Goal: Transaction & Acquisition: Purchase product/service

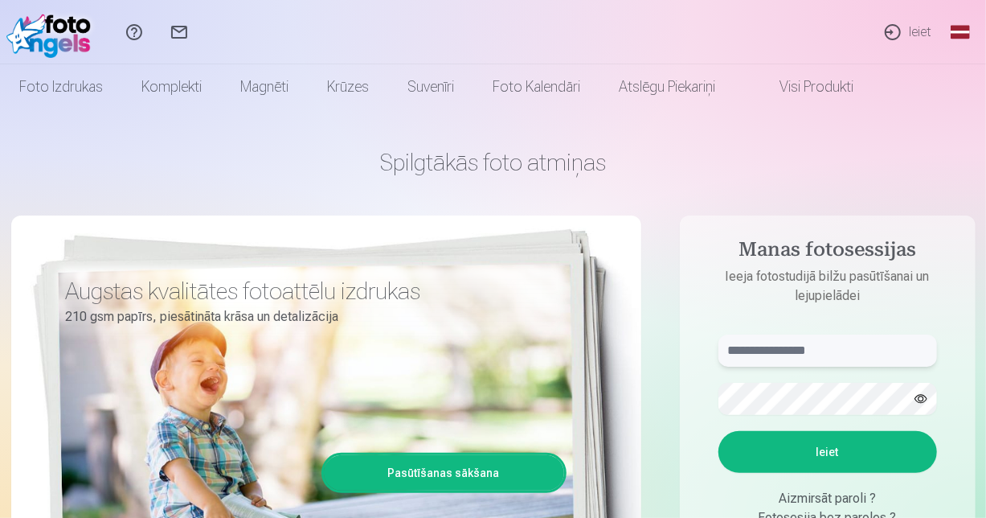
click at [759, 352] on input "text" at bounding box center [827, 350] width 219 height 32
click at [803, 436] on button "Ieiet" at bounding box center [827, 452] width 219 height 42
click at [782, 346] on input "******" at bounding box center [827, 350] width 219 height 32
type input "**********"
click at [800, 455] on button "Ieiet" at bounding box center [827, 452] width 219 height 42
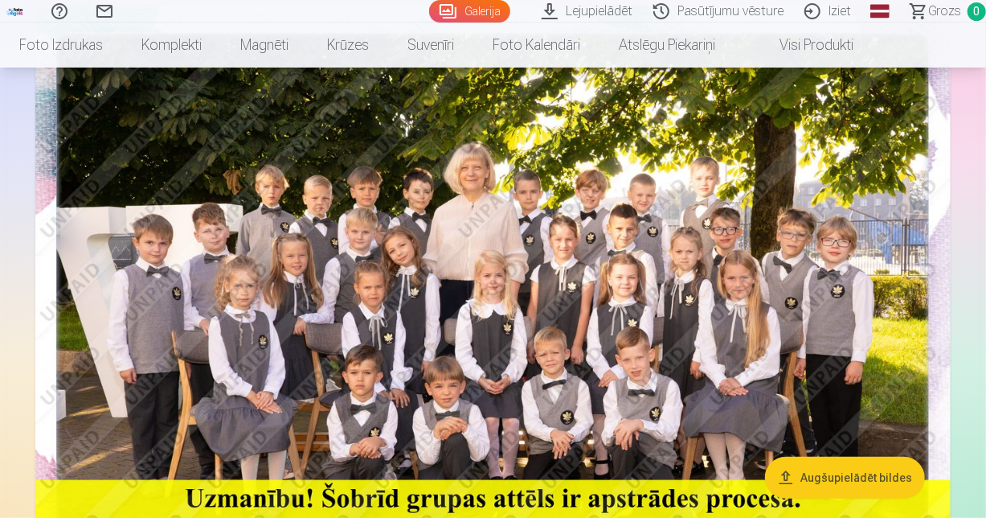
scroll to position [181, 0]
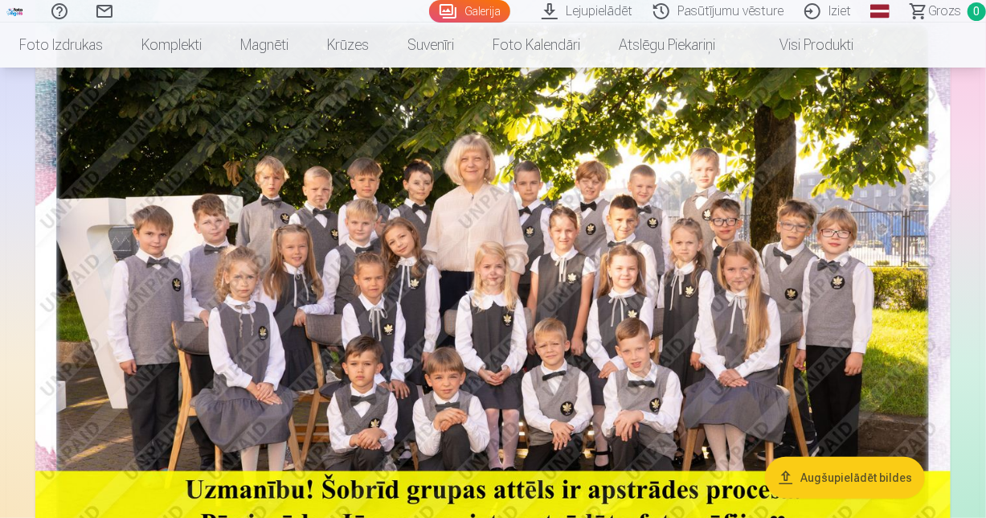
click at [524, 113] on img at bounding box center [492, 301] width 915 height 611
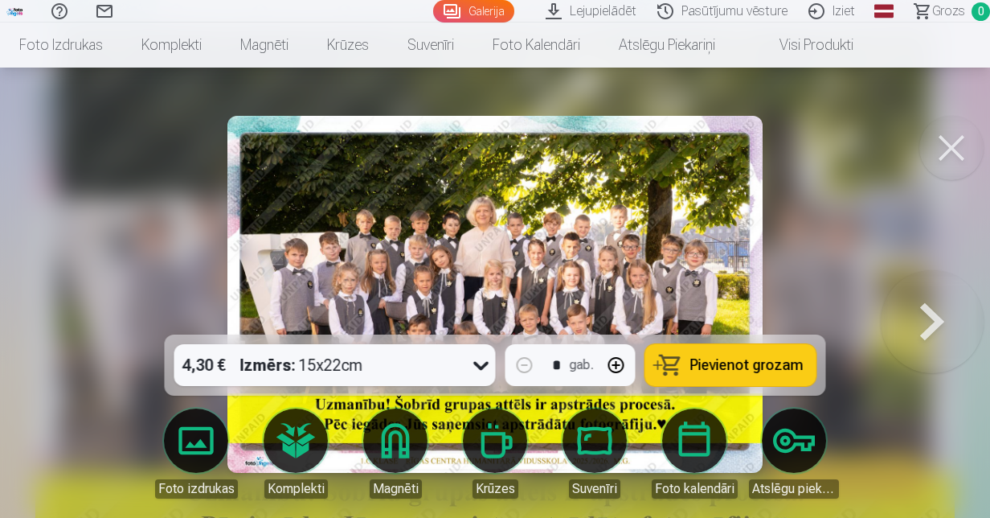
click at [947, 145] on button at bounding box center [951, 148] width 64 height 64
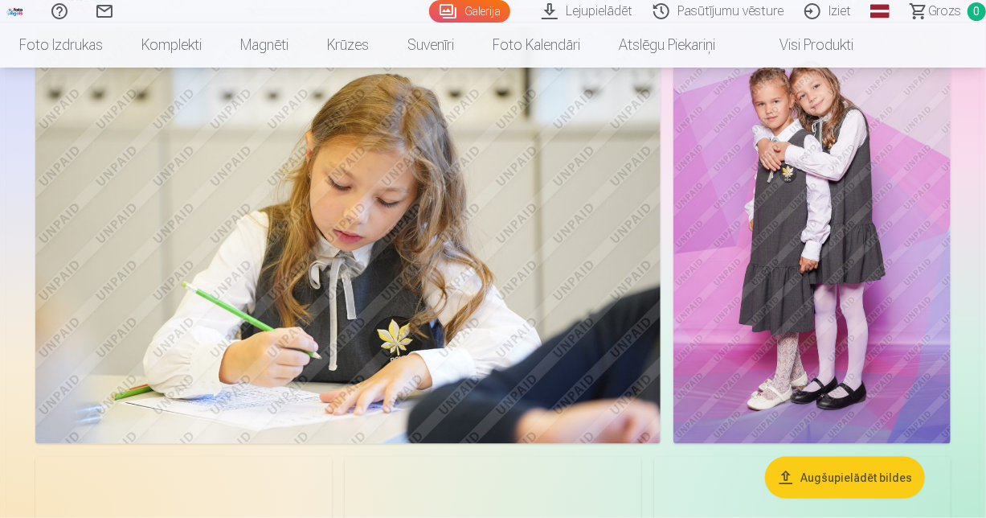
scroll to position [735, 0]
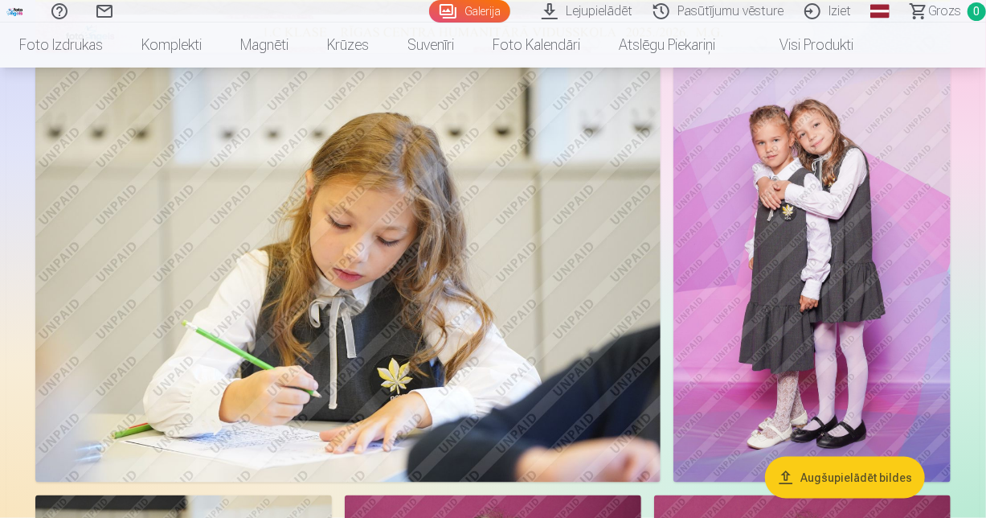
click at [853, 188] on img at bounding box center [812, 274] width 278 height 416
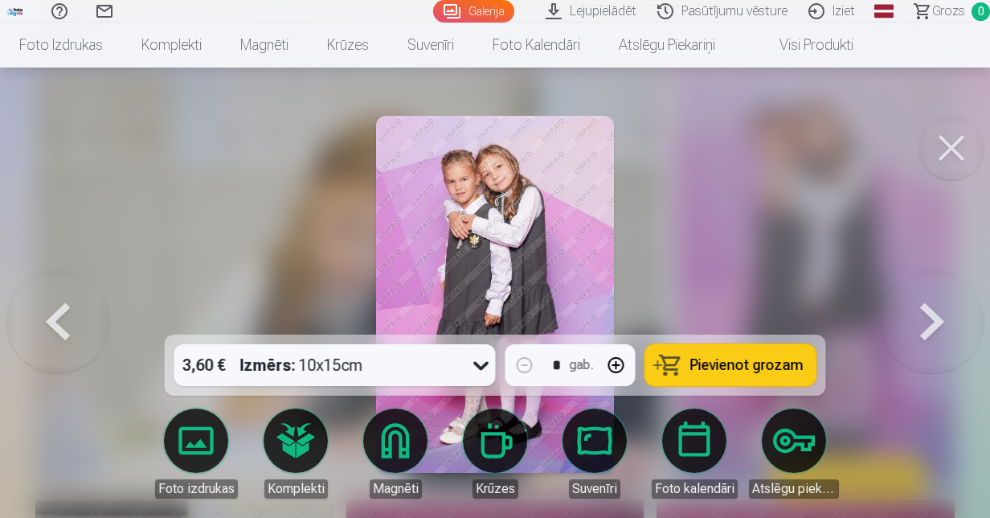
click at [954, 124] on button at bounding box center [951, 148] width 64 height 64
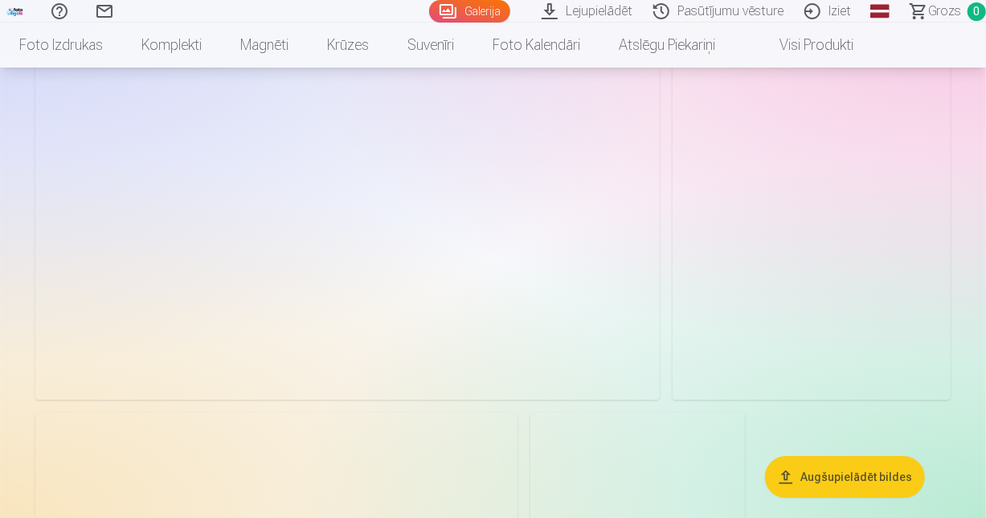
scroll to position [2290, 0]
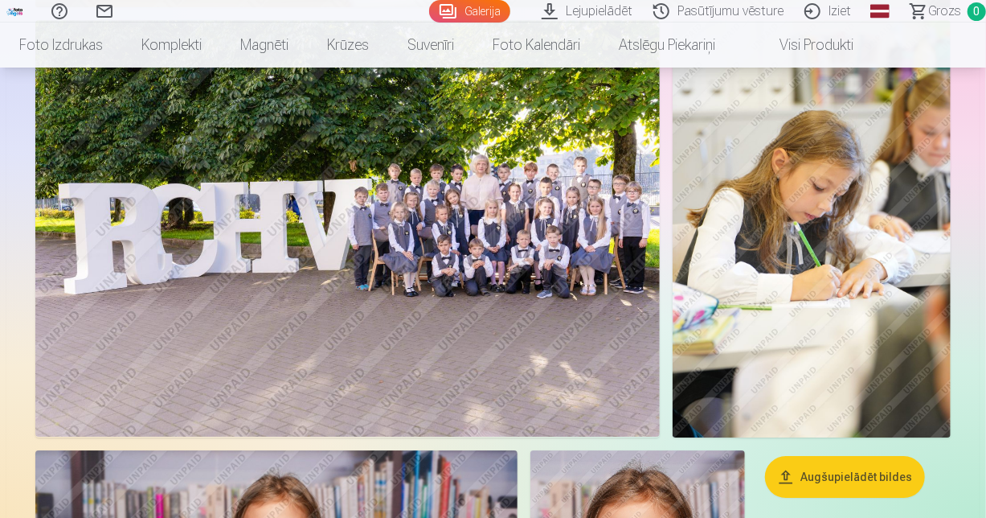
click at [413, 326] on img at bounding box center [347, 228] width 624 height 416
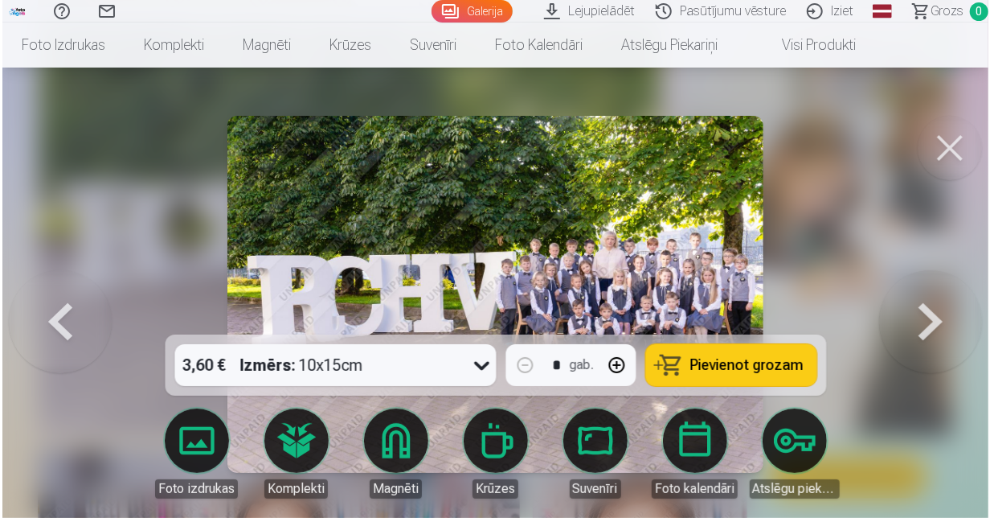
scroll to position [2296, 0]
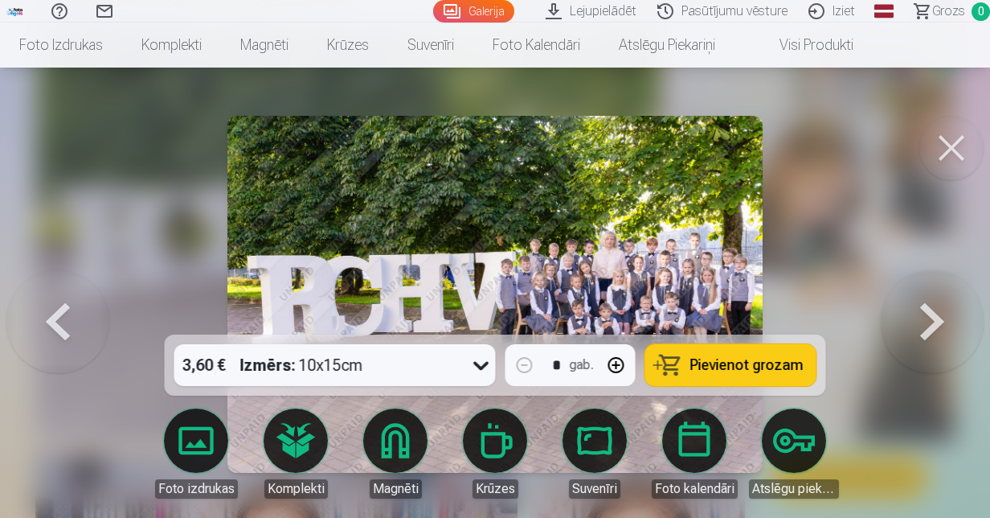
click at [955, 137] on button at bounding box center [951, 148] width 64 height 64
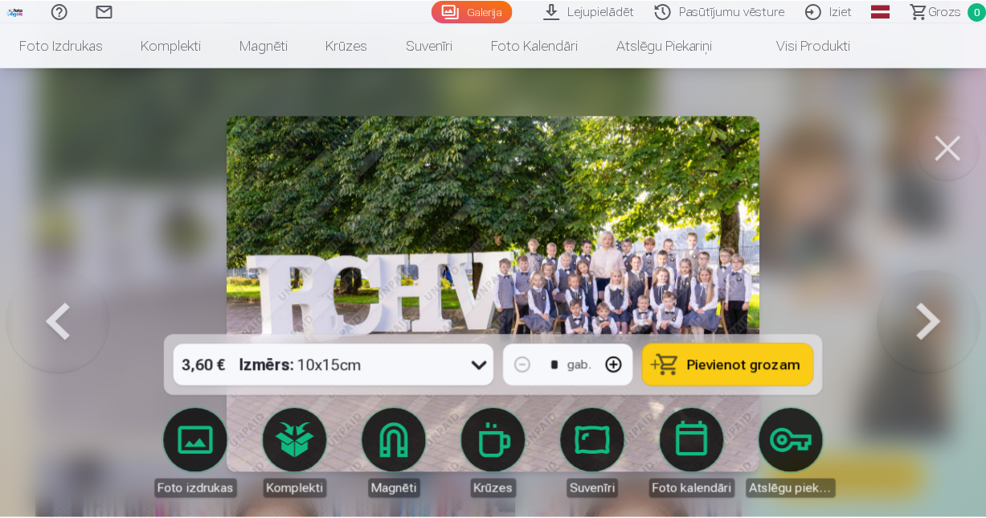
scroll to position [2290, 0]
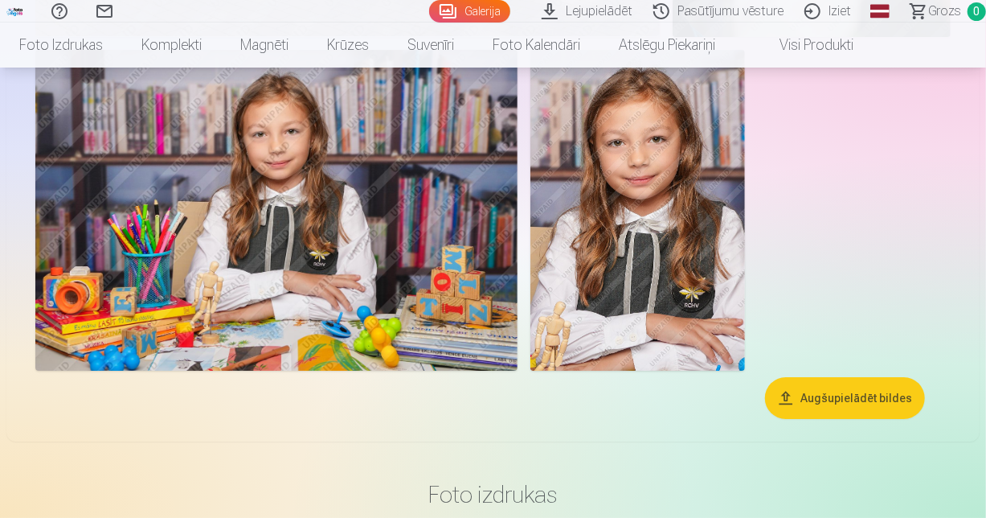
click at [375, 307] on img at bounding box center [276, 210] width 482 height 321
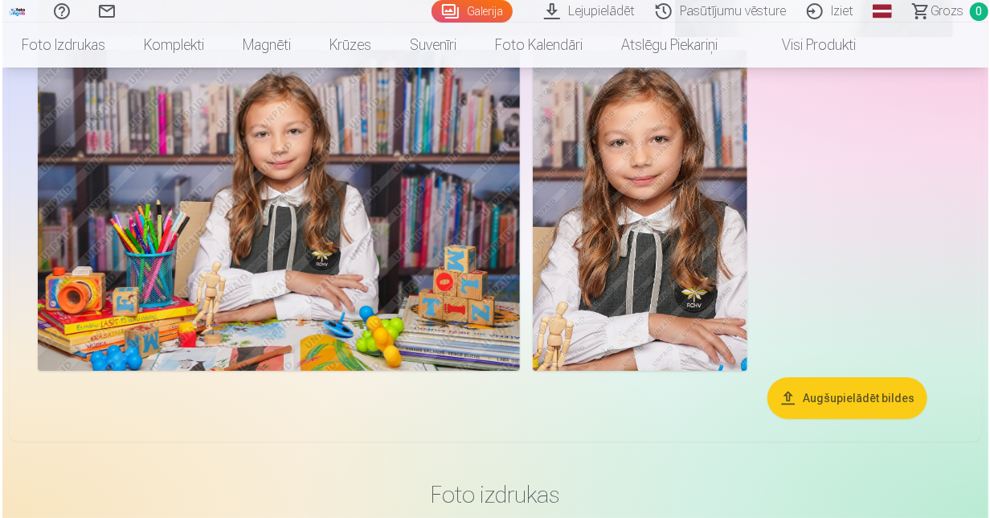
scroll to position [2699, 0]
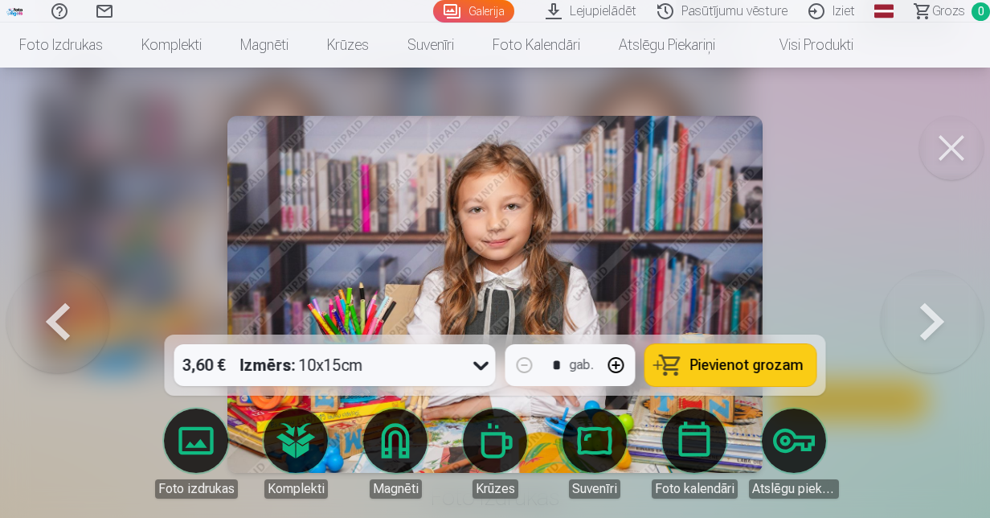
click at [956, 143] on button at bounding box center [951, 148] width 64 height 64
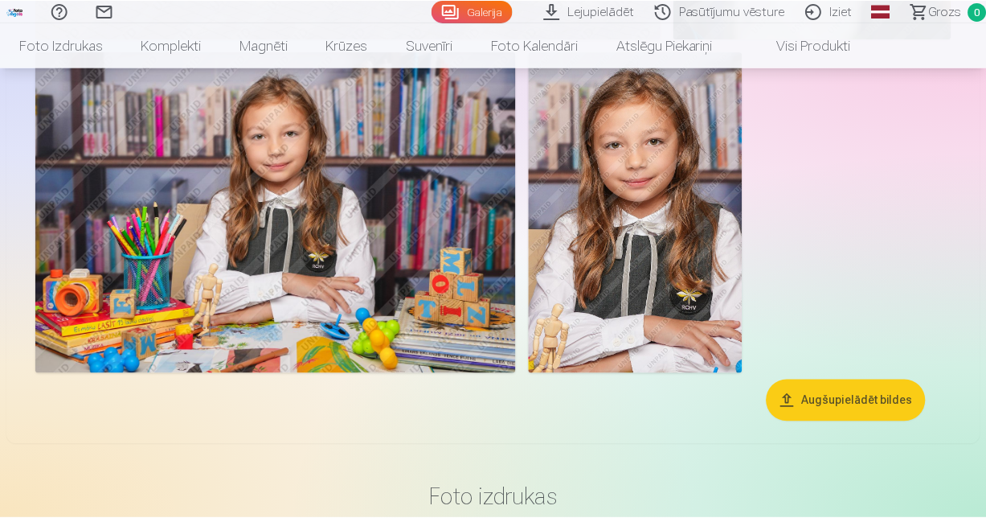
scroll to position [2690, 0]
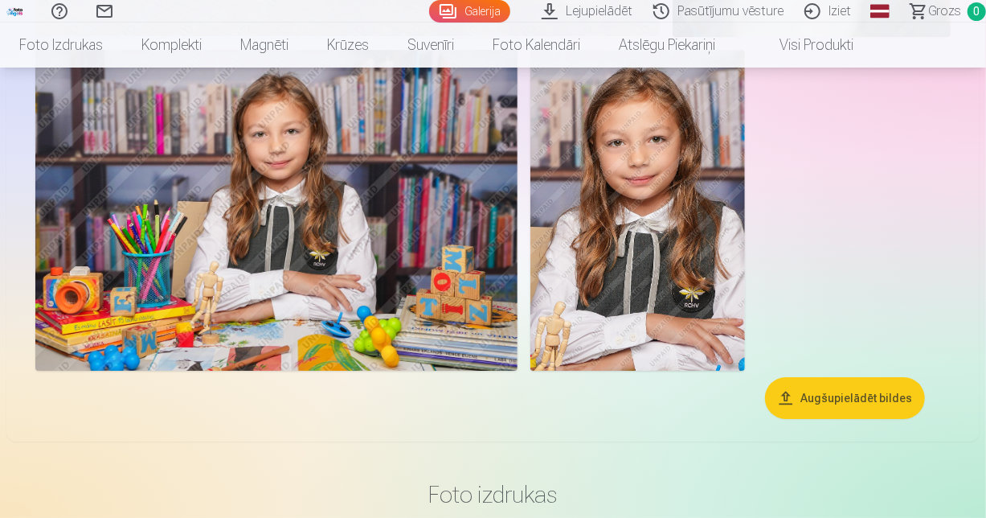
click at [643, 244] on img at bounding box center [637, 210] width 215 height 321
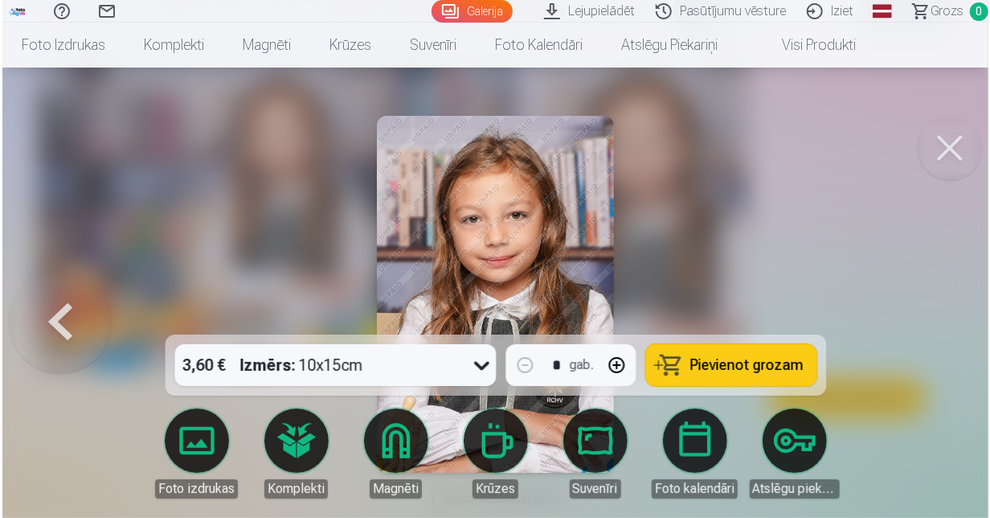
scroll to position [2699, 0]
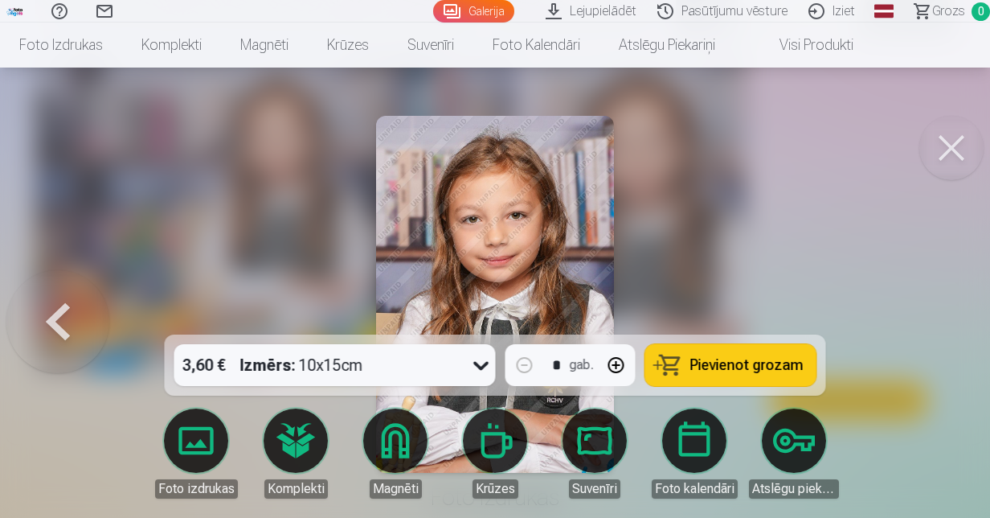
click at [954, 153] on button at bounding box center [951, 148] width 64 height 64
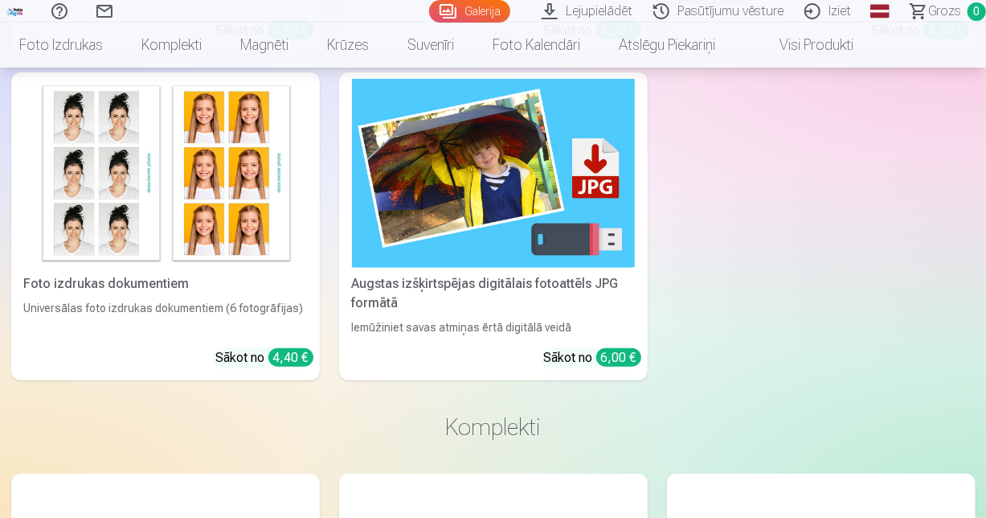
scroll to position [3416, 0]
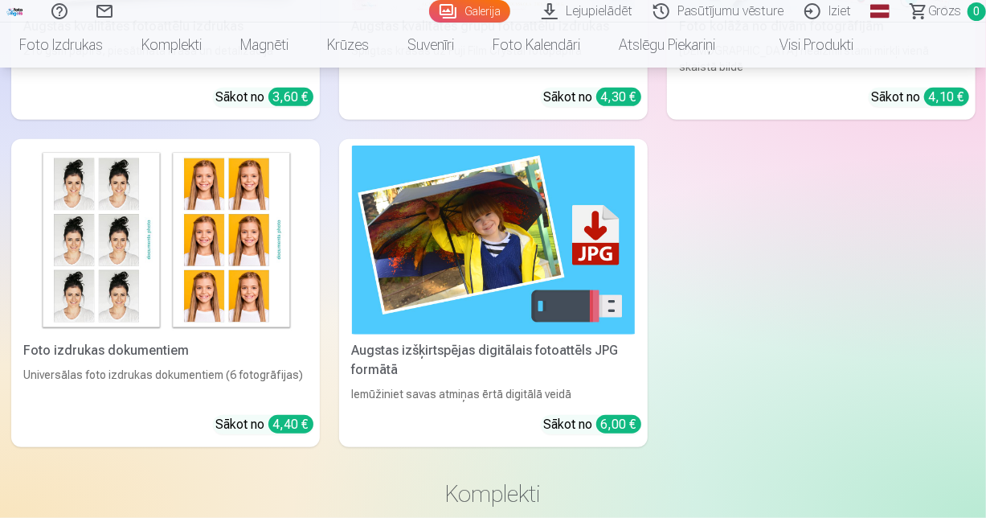
click at [561, 272] on img at bounding box center [493, 239] width 283 height 189
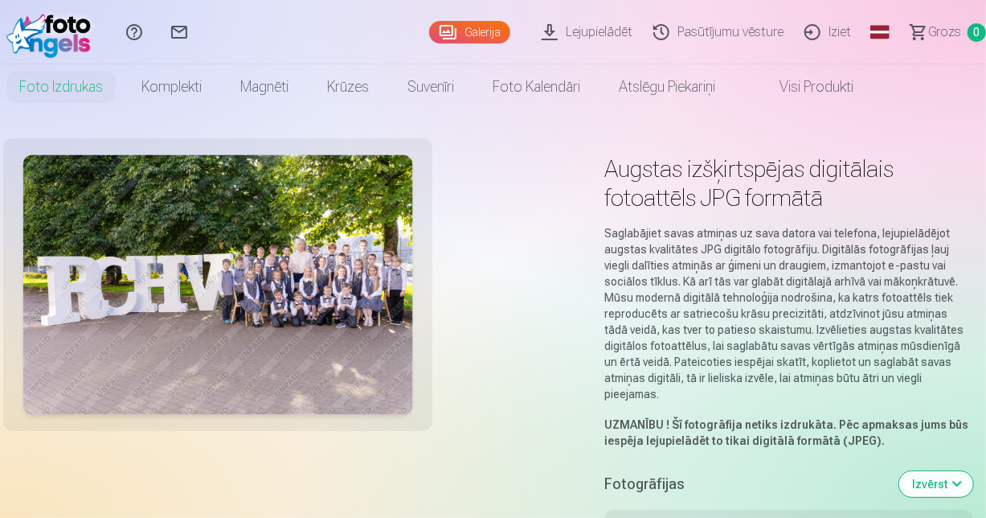
drag, startPoint x: 984, startPoint y: 26, endPoint x: 997, endPoint y: 42, distance: 20.6
click at [985, 42] on html "Palīdzības centrs Sazinies ar mums Galerija Lejupielādēt Pasūtījumu vēsture Izi…" at bounding box center [493, 259] width 986 height 518
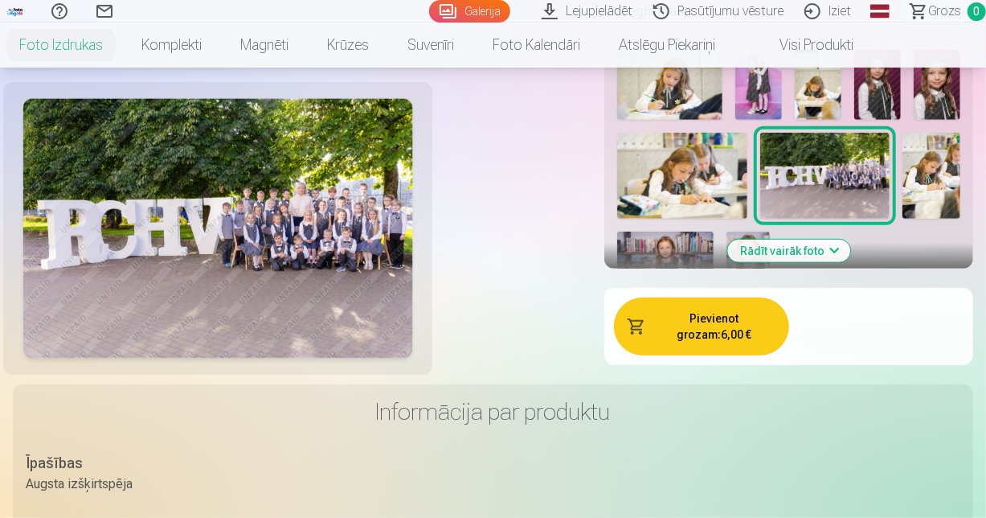
scroll to position [320, 0]
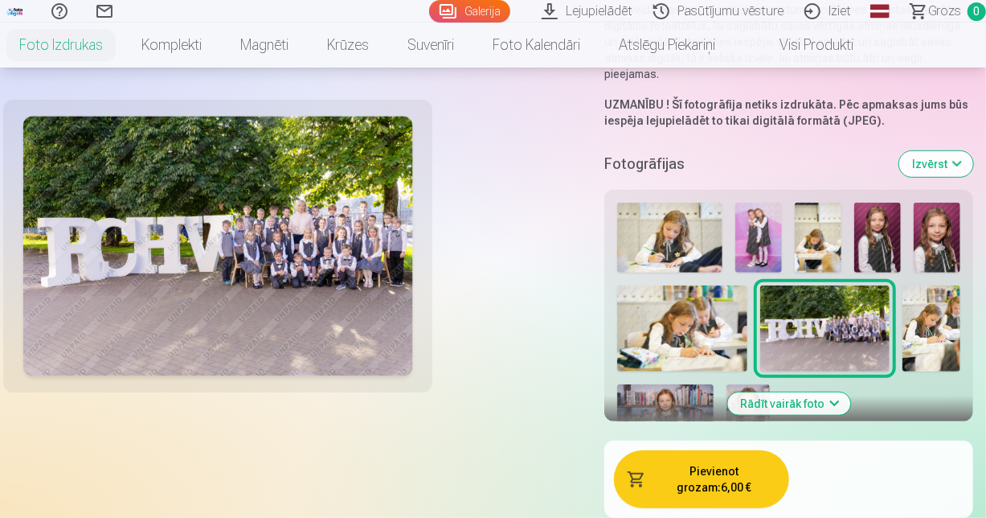
click at [757, 214] on img at bounding box center [758, 238] width 47 height 70
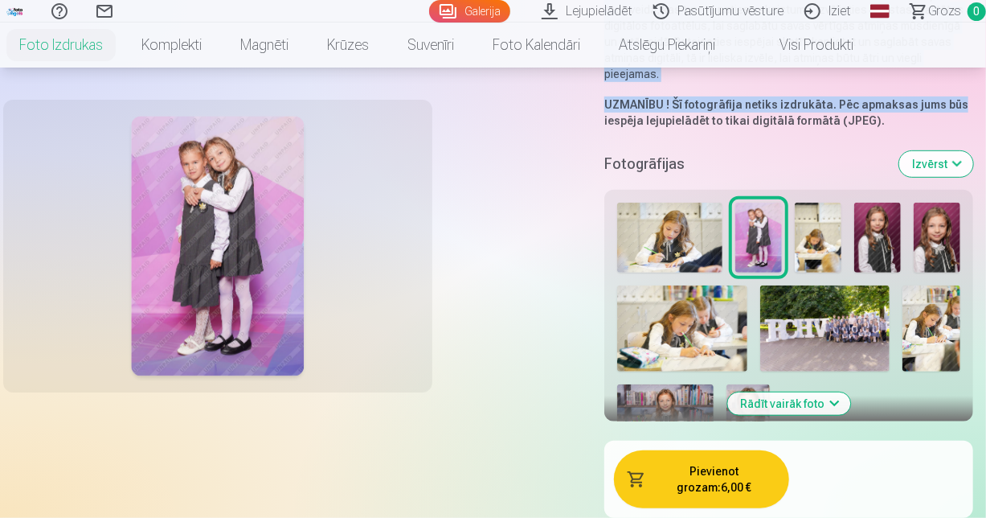
click at [874, 225] on img at bounding box center [877, 238] width 47 height 70
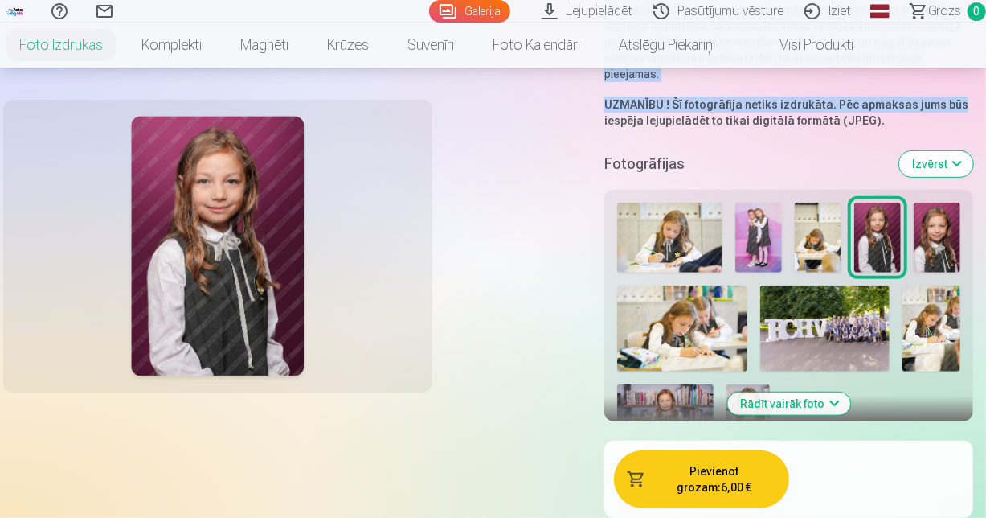
click at [929, 248] on img at bounding box center [937, 238] width 47 height 70
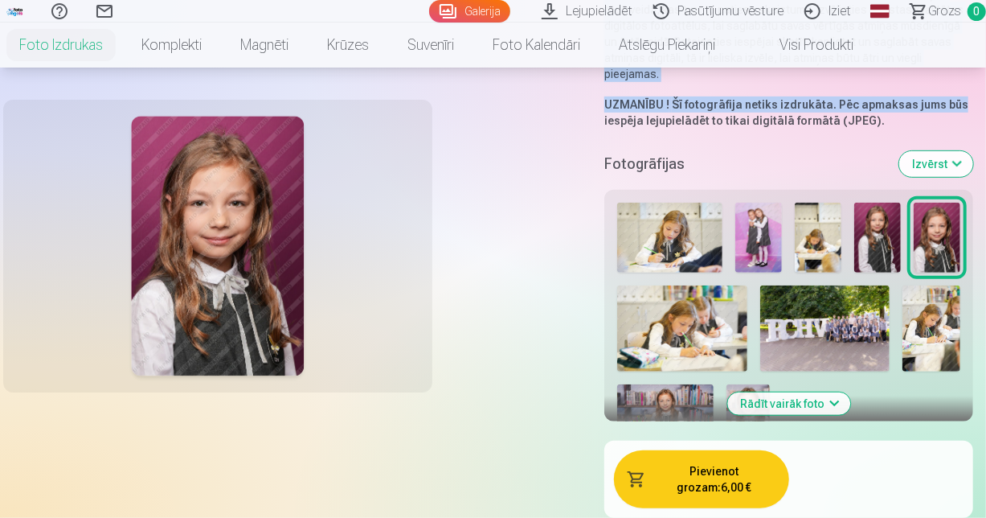
click at [888, 237] on img at bounding box center [877, 238] width 47 height 70
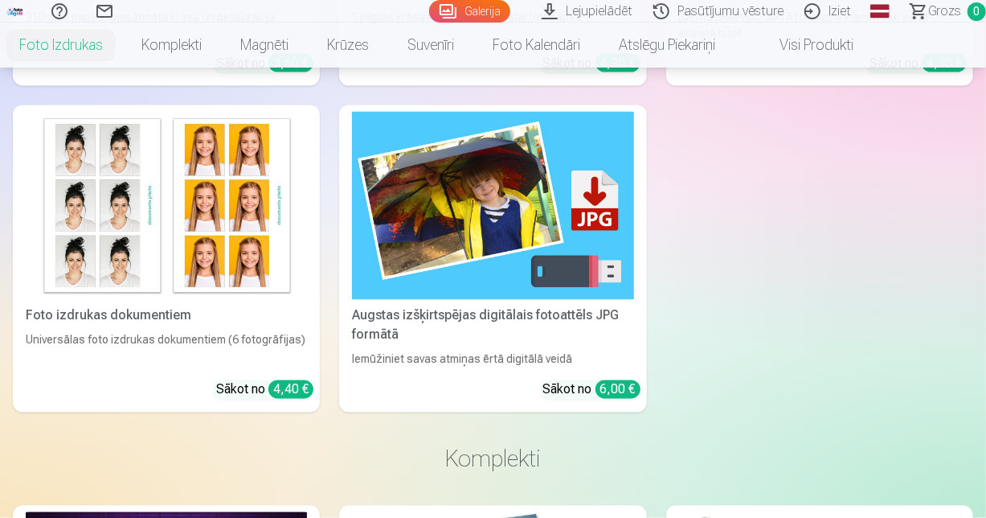
scroll to position [0, 0]
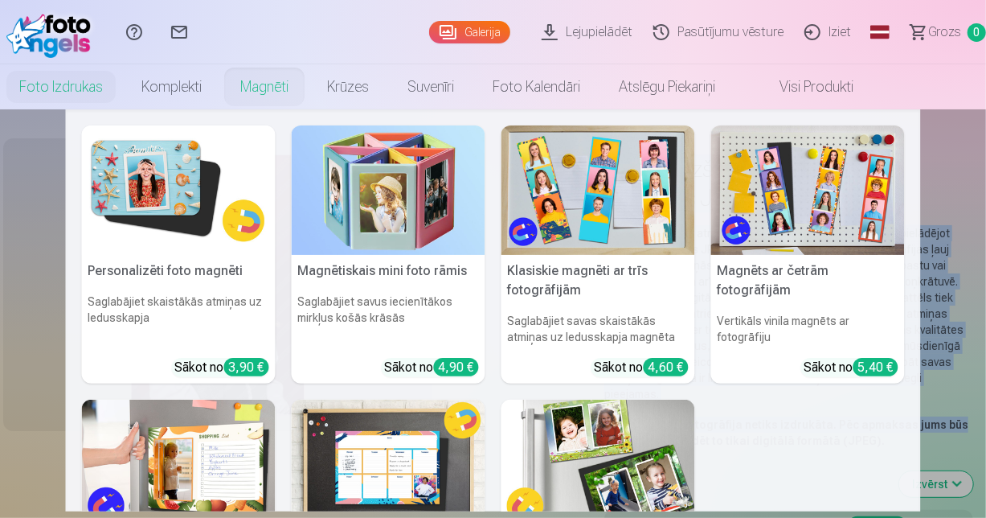
click at [179, 186] on img at bounding box center [179, 189] width 194 height 129
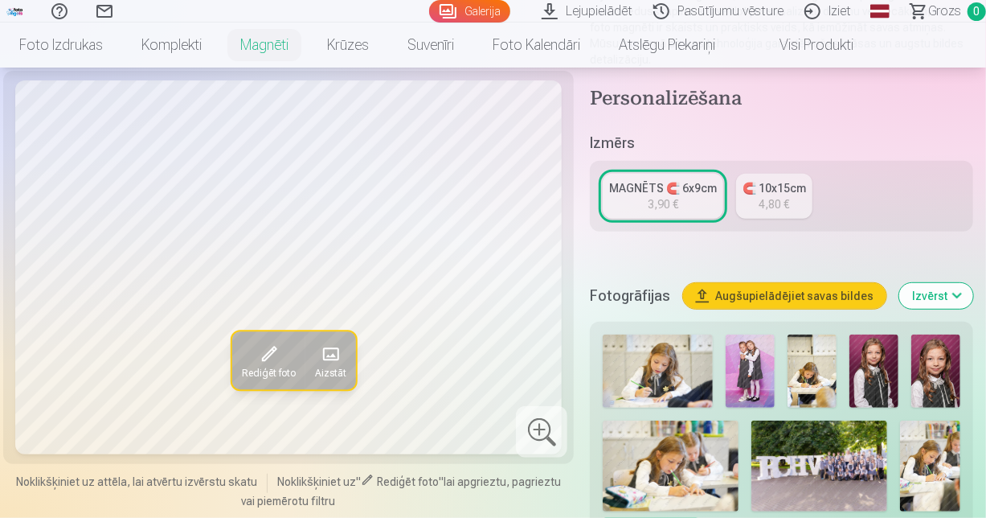
scroll to position [310, 0]
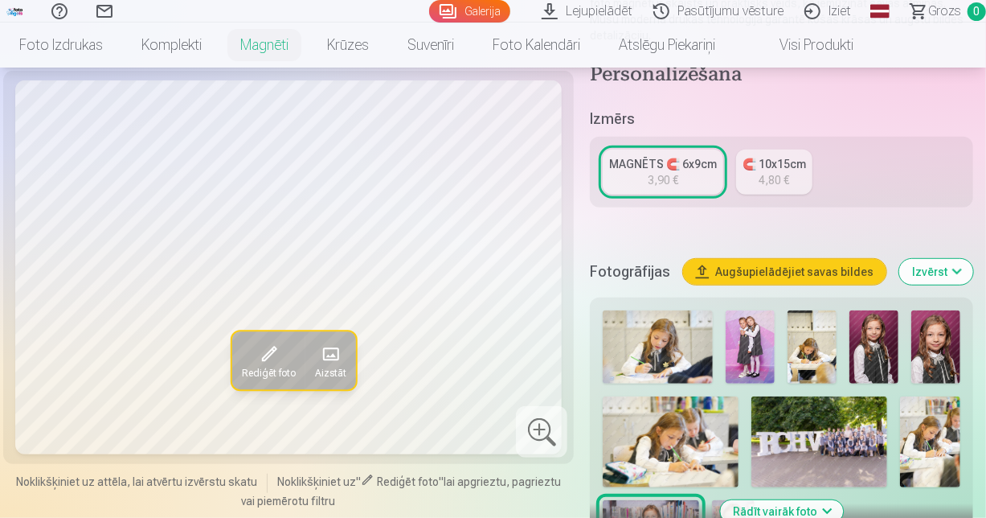
click at [778, 177] on div "4,80 €" at bounding box center [774, 180] width 31 height 16
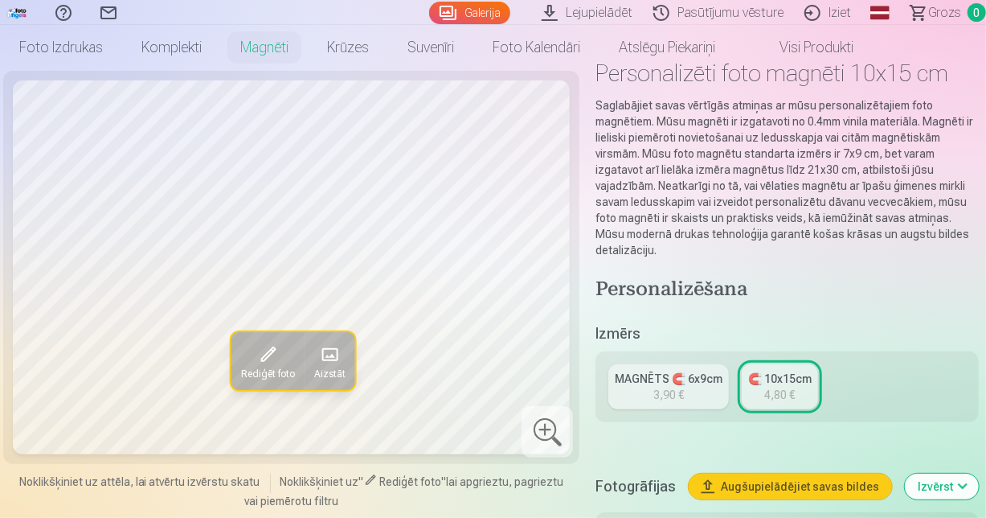
scroll to position [151, 0]
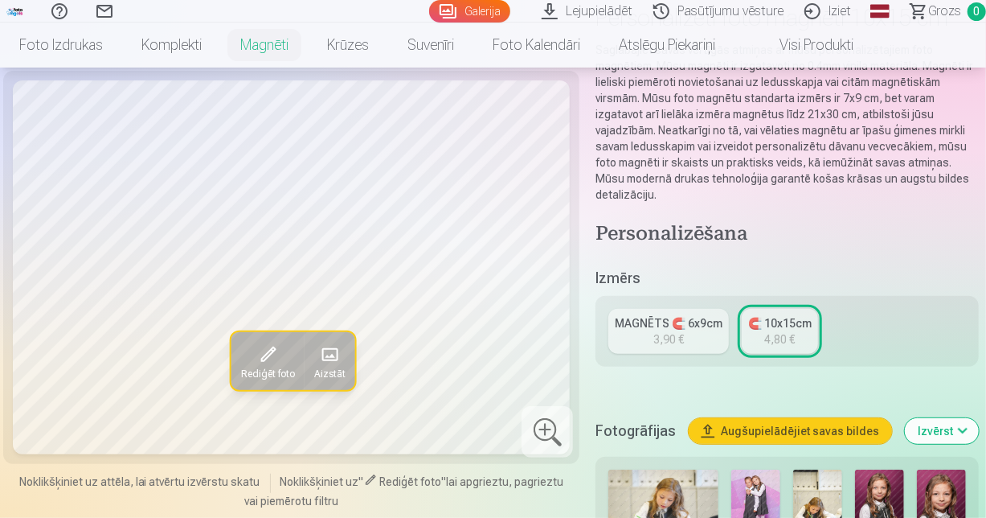
click at [650, 317] on div "MAGNĒTS 🧲 6x9cm" at bounding box center [669, 323] width 108 height 16
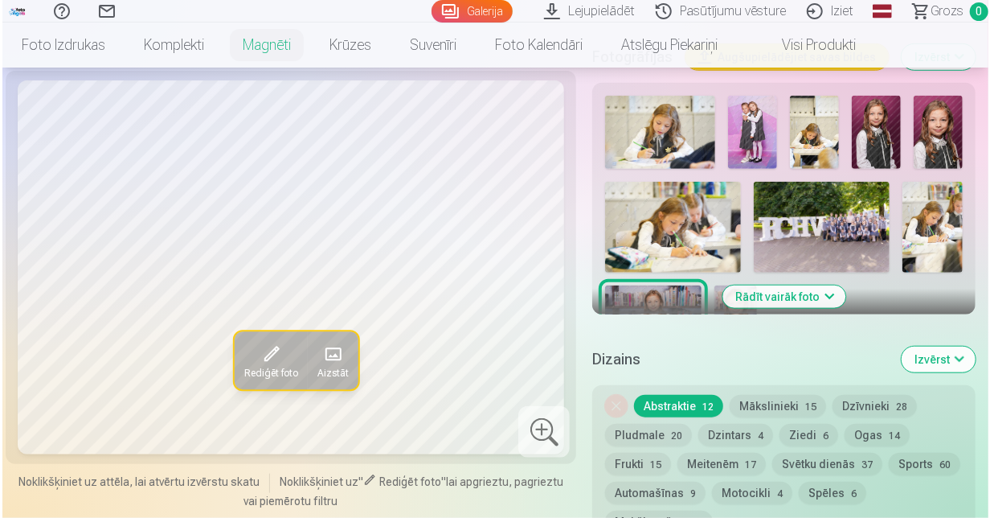
scroll to position [533, 0]
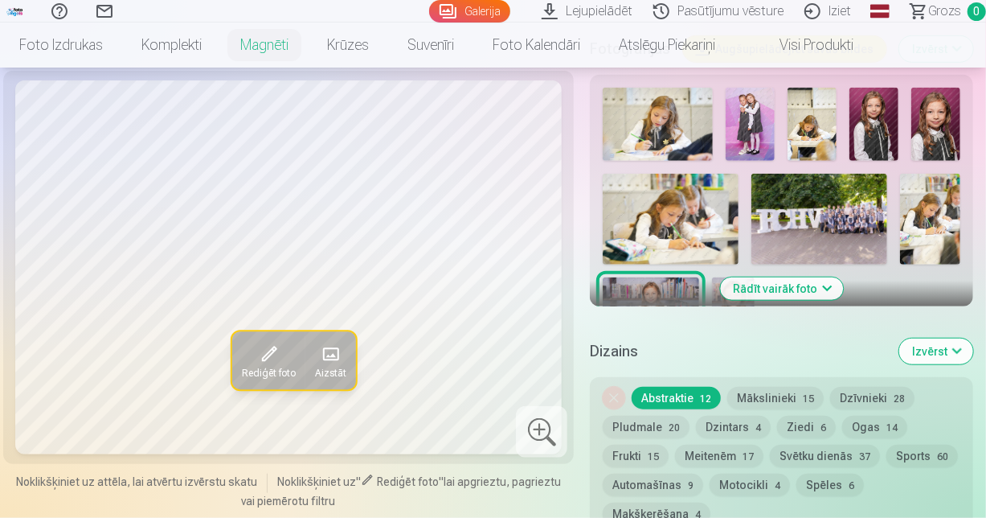
click at [723, 296] on img at bounding box center [733, 309] width 43 height 64
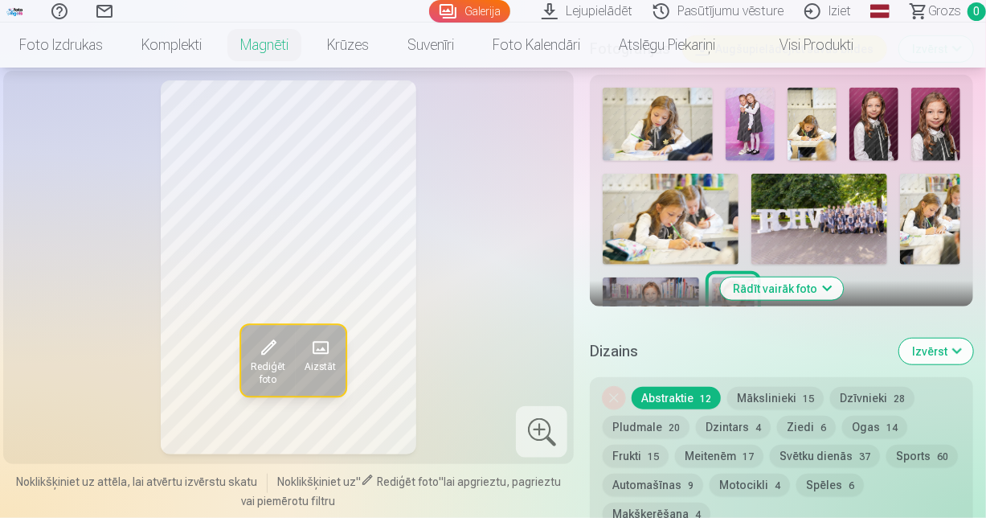
click at [935, 132] on img at bounding box center [935, 124] width 49 height 73
click at [735, 302] on img at bounding box center [733, 309] width 43 height 64
click at [927, 141] on img at bounding box center [935, 124] width 49 height 73
click at [878, 125] on img at bounding box center [873, 124] width 49 height 73
click at [956, 112] on img at bounding box center [935, 124] width 49 height 73
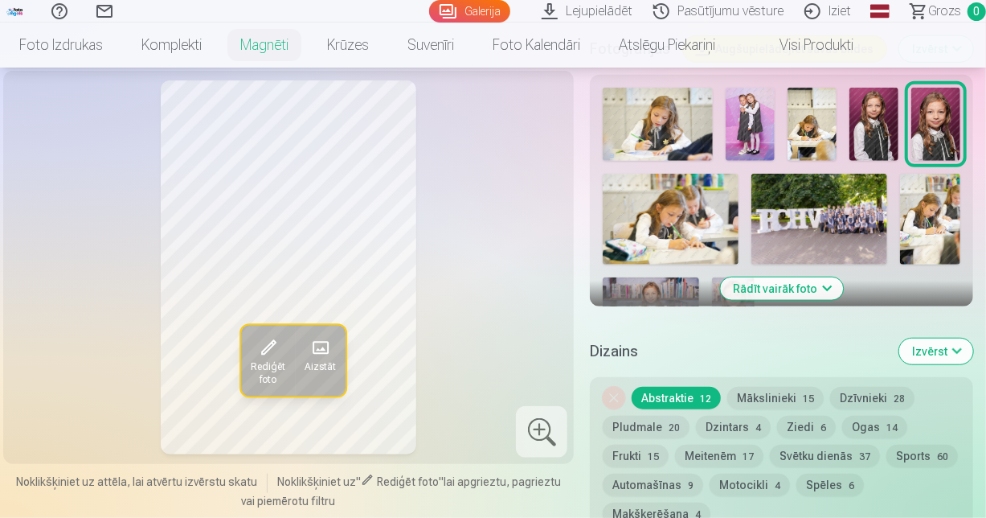
click at [744, 119] on img at bounding box center [750, 124] width 49 height 73
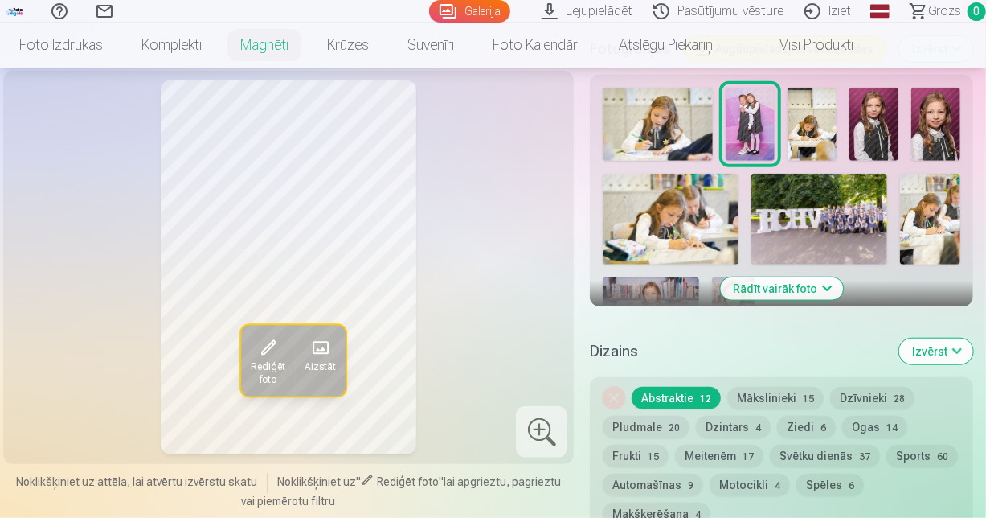
click at [563, 431] on div at bounding box center [541, 431] width 51 height 51
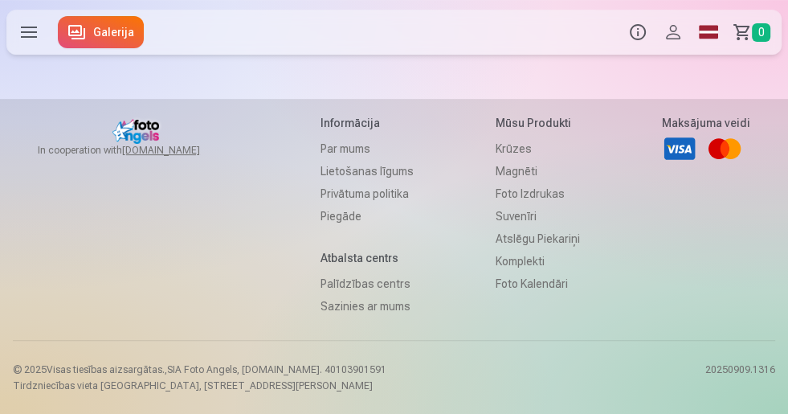
scroll to position [584, 0]
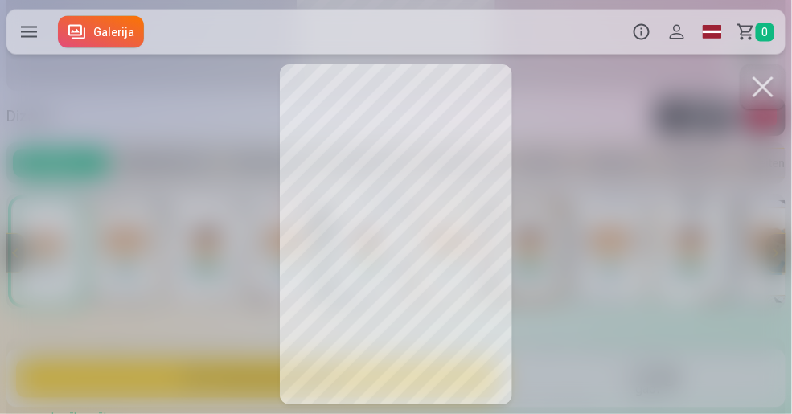
click at [763, 85] on button at bounding box center [762, 86] width 45 height 45
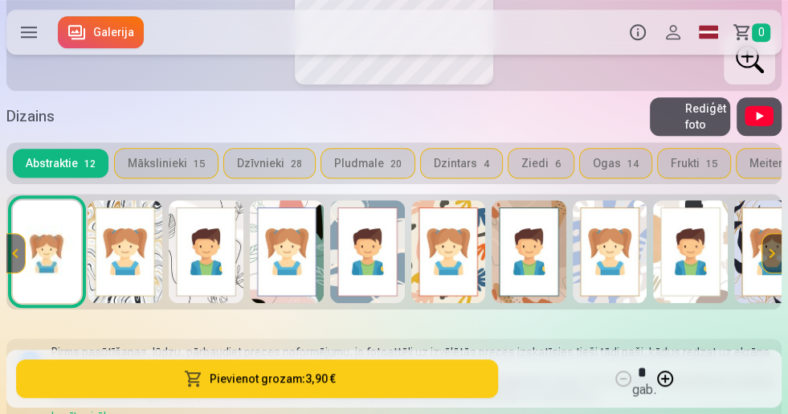
click at [31, 28] on label at bounding box center [28, 32] width 45 height 45
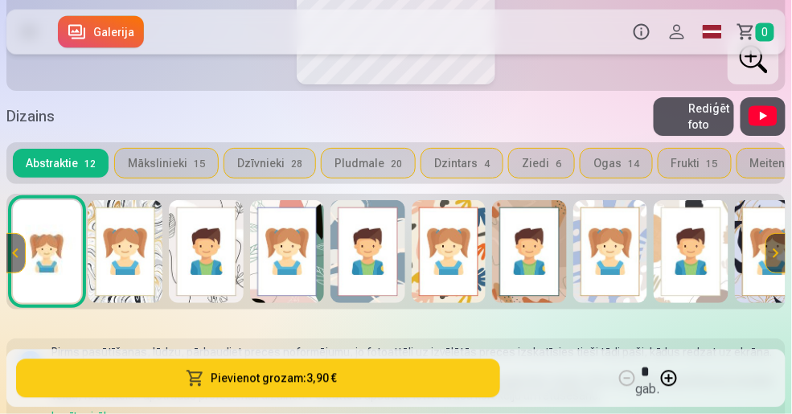
click at [39, 37] on label at bounding box center [28, 32] width 45 height 45
